Goal: Navigation & Orientation: Understand site structure

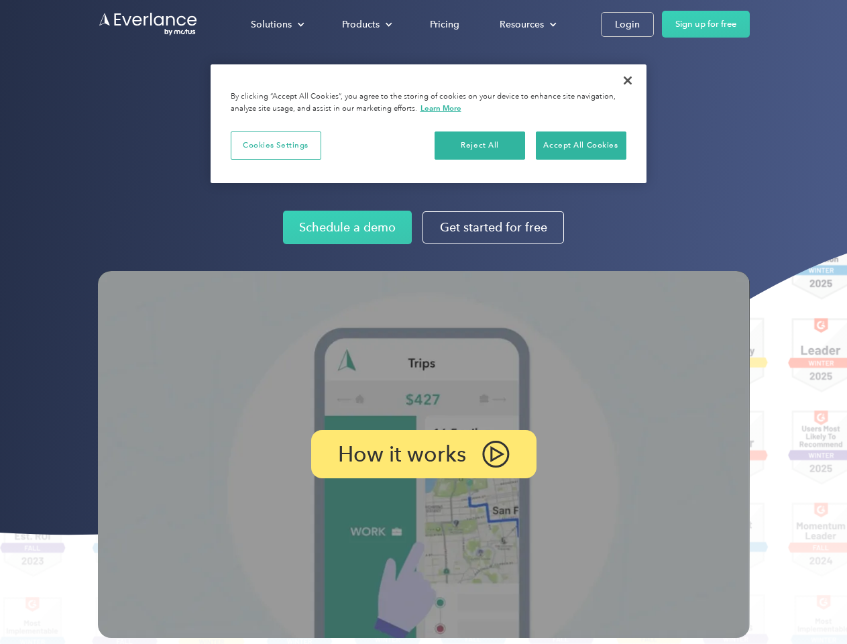
click at [423, 322] on img at bounding box center [424, 454] width 652 height 367
click at [277, 24] on div "Solutions" at bounding box center [271, 24] width 41 height 17
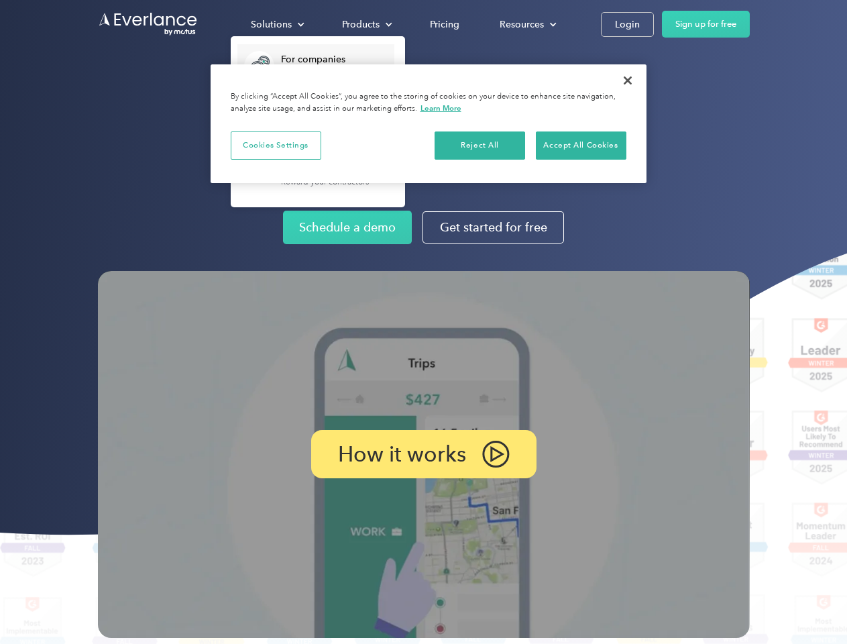
click at [366, 24] on div "Products" at bounding box center [361, 24] width 38 height 17
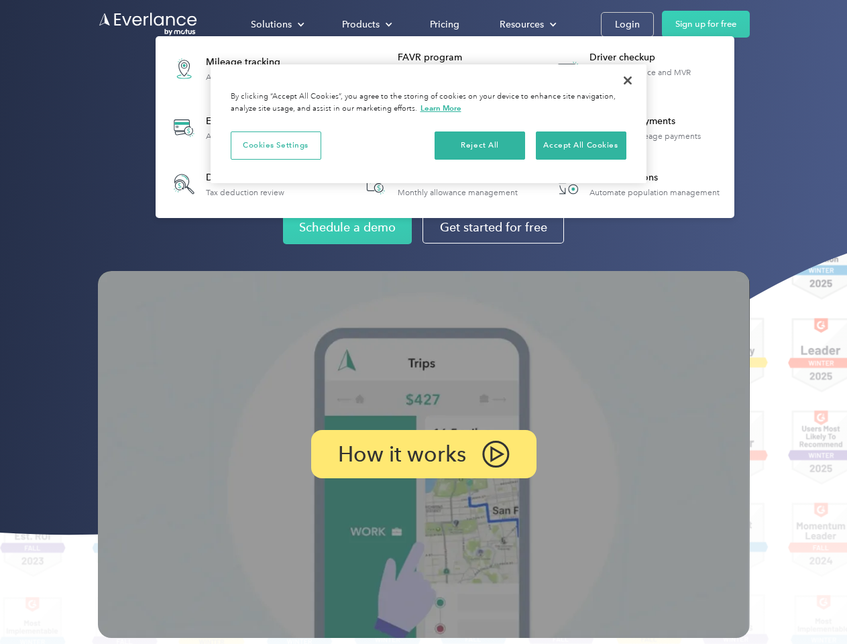
click at [527, 24] on div "Resources" at bounding box center [522, 24] width 44 height 17
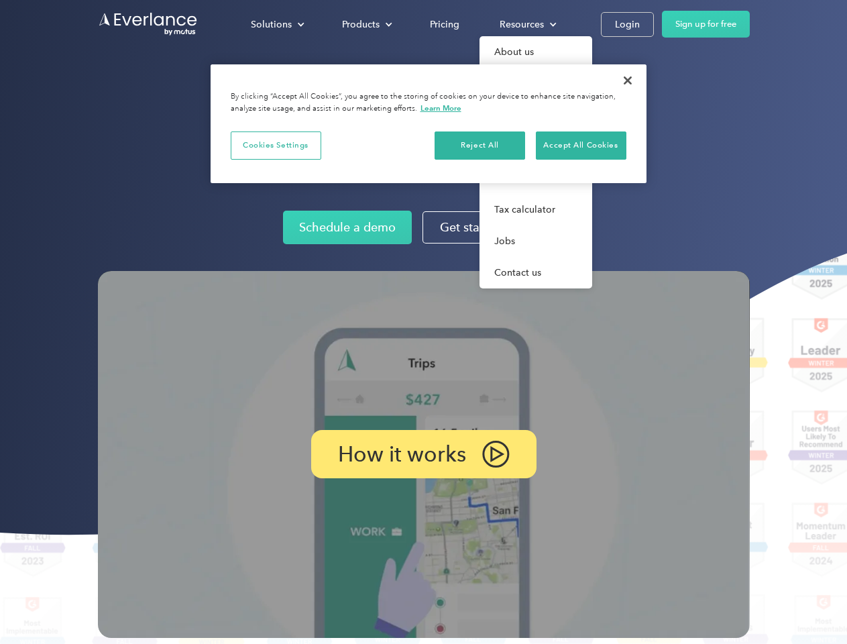
click at [423, 454] on p "How it works" at bounding box center [402, 454] width 128 height 16
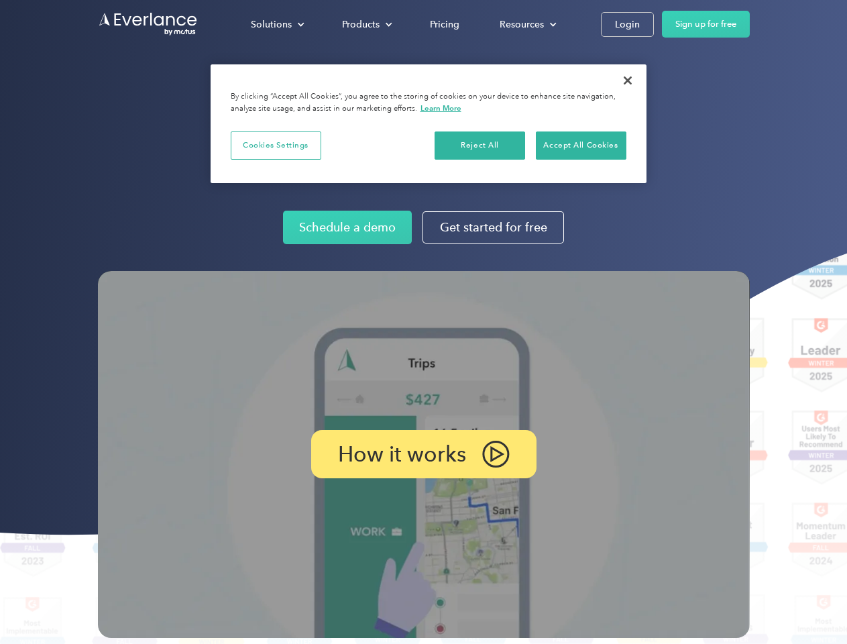
click at [276, 145] on button "Cookies Settings" at bounding box center [276, 145] width 91 height 28
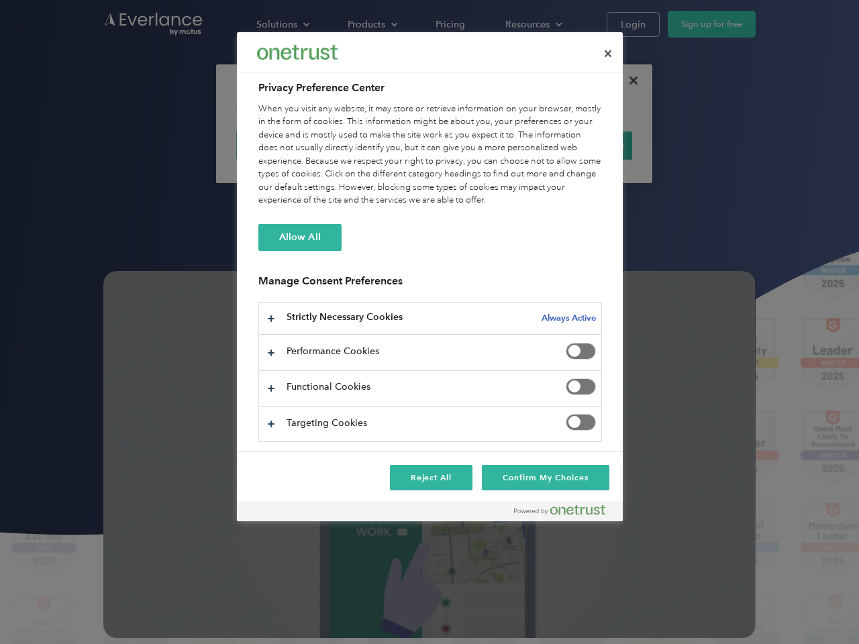
click at [480, 145] on div "When you visit any website, it may store or retrieve information on your browse…" at bounding box center [429, 155] width 343 height 105
click at [581, 145] on div "When you visit any website, it may store or retrieve information on your browse…" at bounding box center [429, 155] width 343 height 105
click at [628, 81] on div at bounding box center [429, 322] width 859 height 644
